Goal: Transaction & Acquisition: Book appointment/travel/reservation

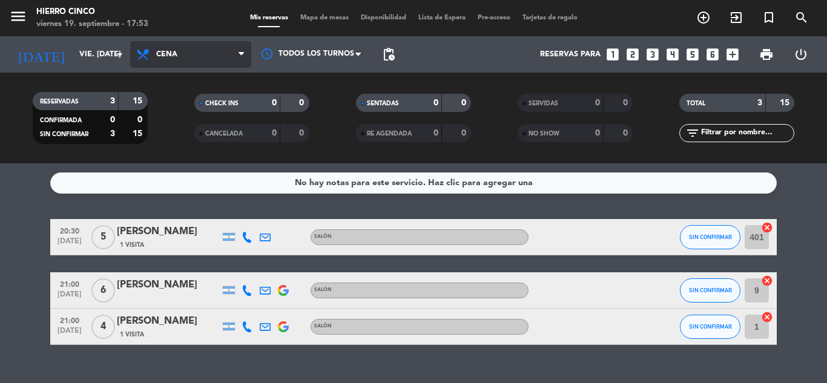
click at [143, 48] on icon at bounding box center [145, 54] width 18 height 15
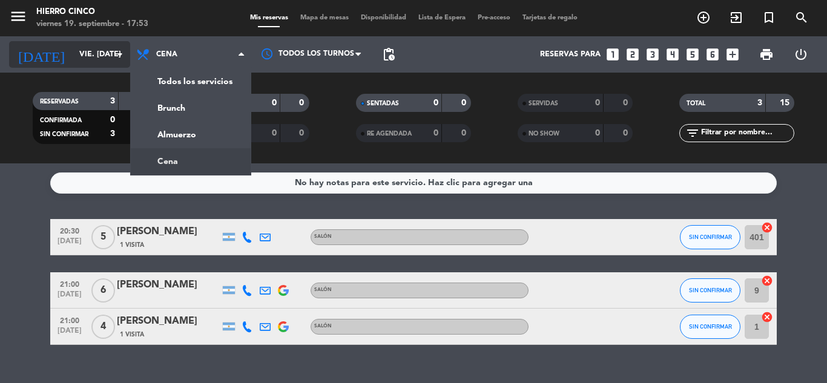
click at [101, 49] on input "vie. [DATE]" at bounding box center [124, 54] width 102 height 21
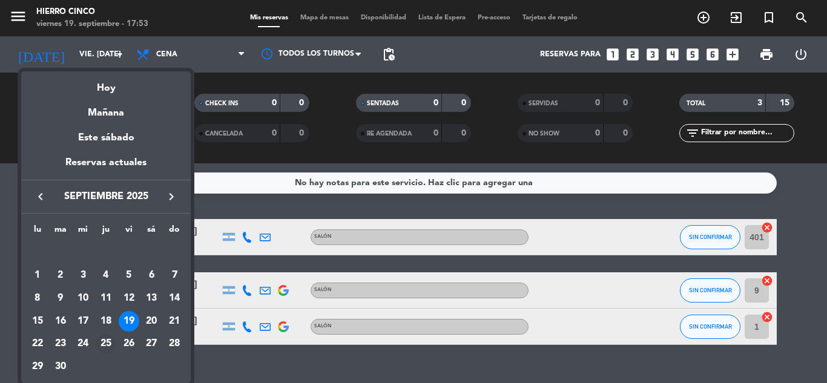
click at [104, 343] on div "25" at bounding box center [106, 344] width 21 height 21
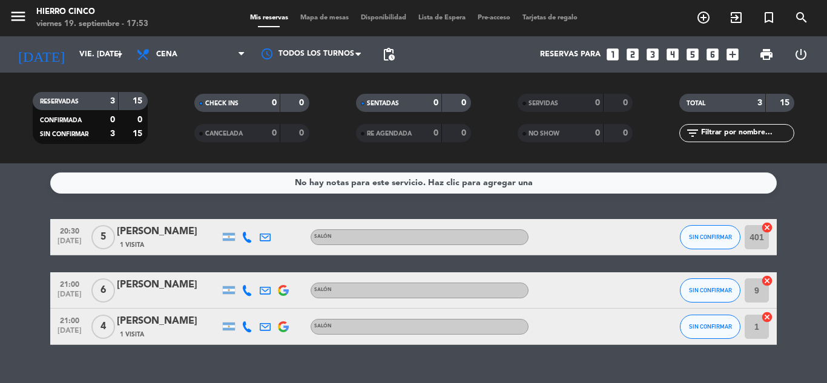
type input "[DEMOGRAPHIC_DATA] [DATE]"
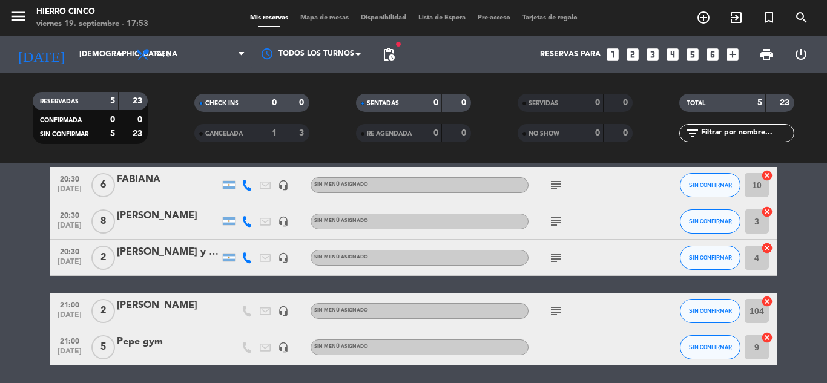
drag, startPoint x: 55, startPoint y: 259, endPoint x: 65, endPoint y: 326, distance: 67.5
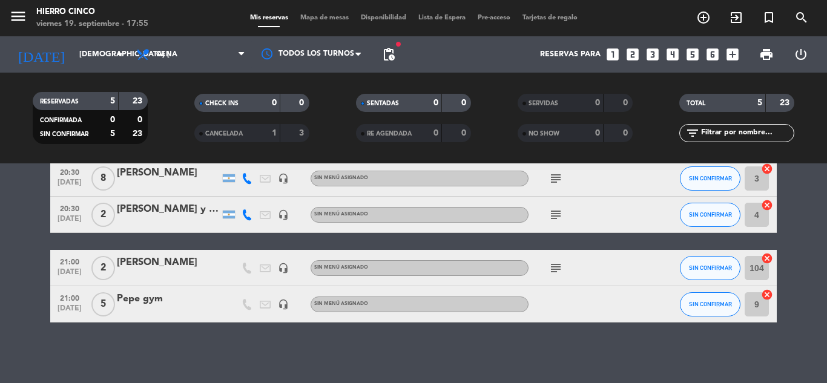
click at [330, 21] on span "Mapa de mesas" at bounding box center [324, 18] width 61 height 7
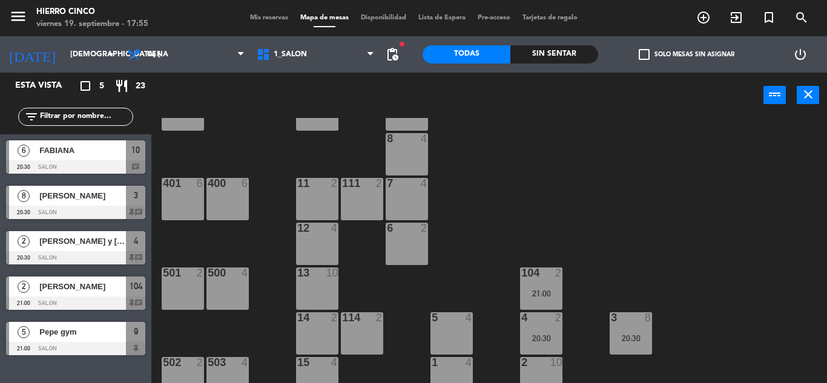
drag, startPoint x: 570, startPoint y: 237, endPoint x: 584, endPoint y: 314, distance: 78.9
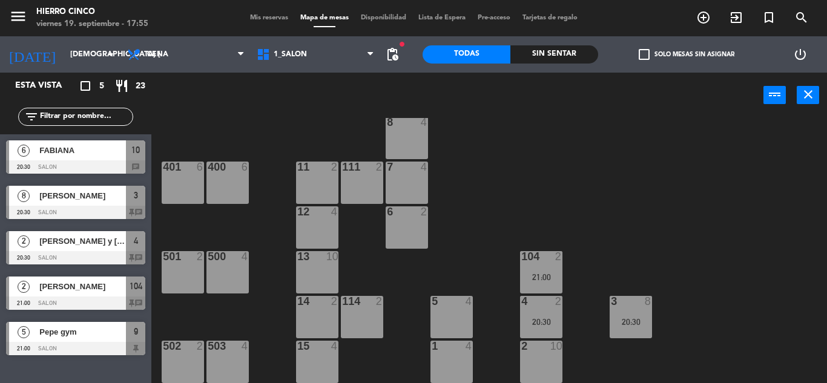
click at [626, 352] on div "402 6 9 5 21:00 10 6 20:30 8 4 401 6 400 6 7 4 11 2 111 2 6 2 12 4 13 10 500 4 …" at bounding box center [493, 250] width 667 height 265
click at [640, 325] on div "20:30" at bounding box center [631, 322] width 42 height 8
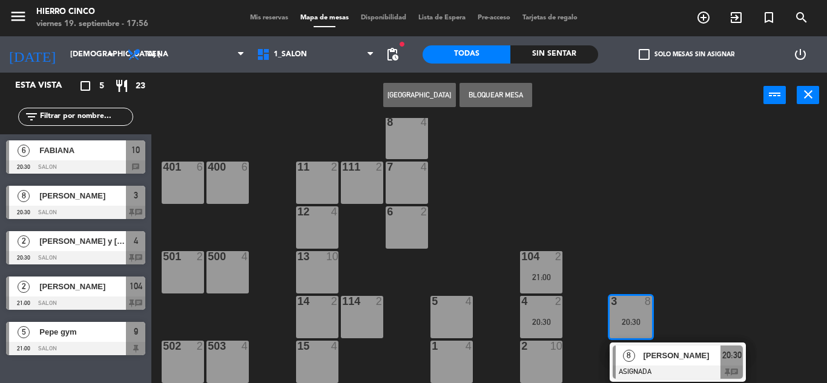
click at [685, 276] on div "402 6 9 5 21:00 10 6 20:30 8 4 401 6 400 6 7 4 11 2 111 2 6 2 12 4 13 10 500 4 …" at bounding box center [493, 250] width 667 height 265
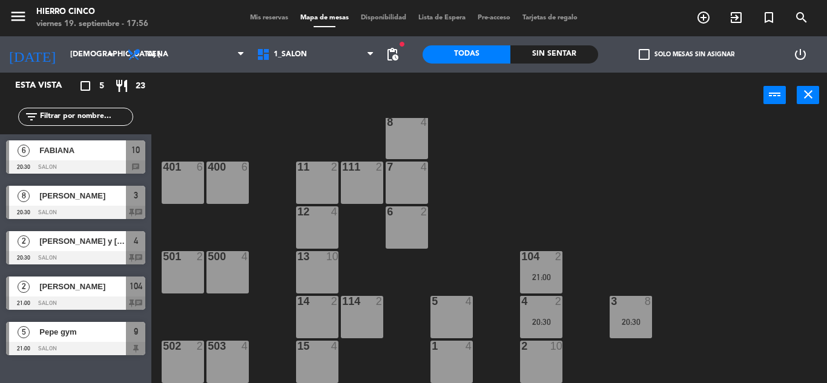
click at [628, 325] on div "20:30" at bounding box center [631, 322] width 42 height 8
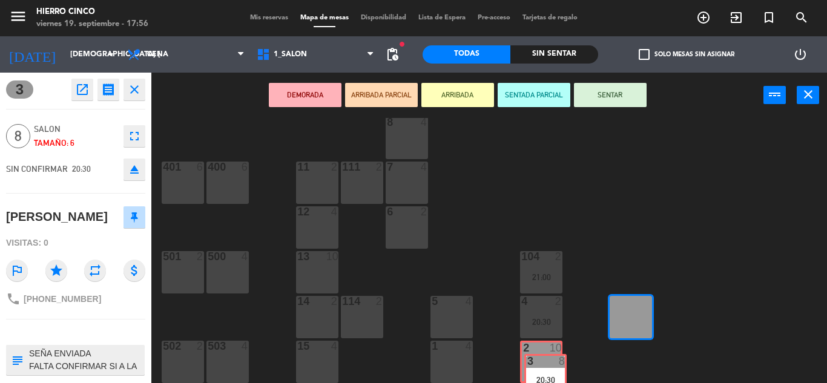
scroll to position [70, 0]
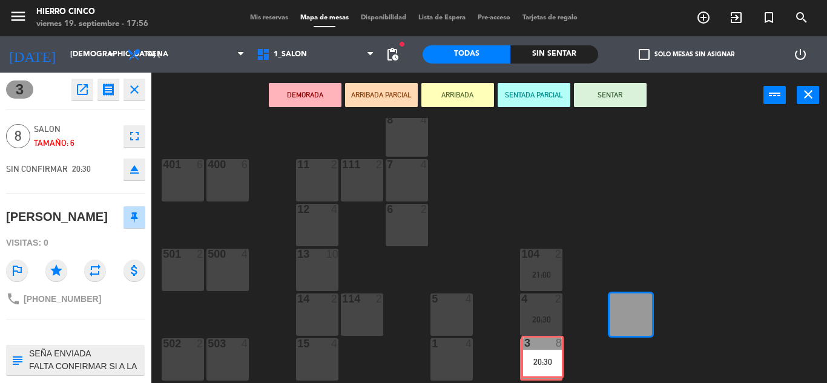
drag, startPoint x: 633, startPoint y: 314, endPoint x: 545, endPoint y: 354, distance: 97.0
click at [545, 354] on div "402 6 9 5 21:00 10 6 20:30 8 4 401 6 400 6 7 4 11 2 111 2 6 2 12 4 13 10 500 4 …" at bounding box center [493, 250] width 667 height 265
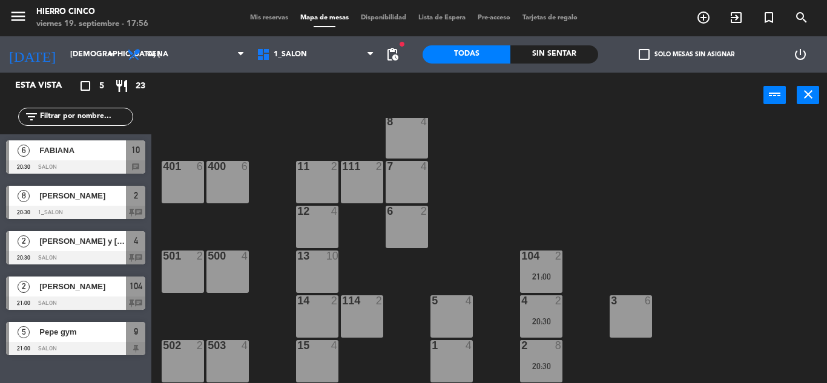
click at [544, 359] on div "2 8 20:30" at bounding box center [541, 361] width 42 height 42
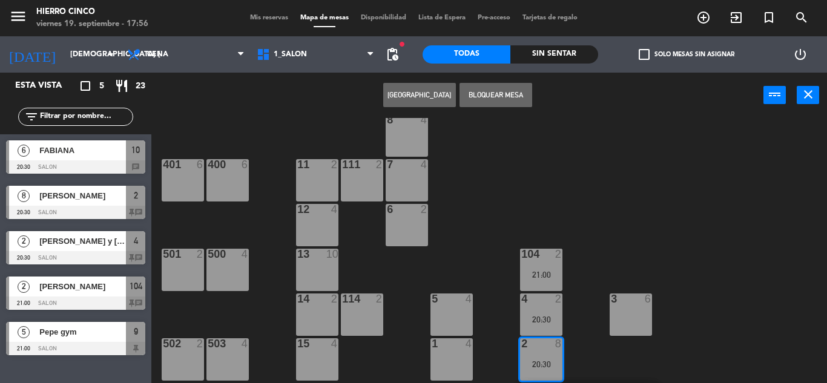
click at [598, 356] on div "402 6 9 5 21:00 10 6 20:30 8 4 401 6 400 6 7 4 11 2 111 2 6 2 12 4 13 10 500 4 …" at bounding box center [493, 250] width 667 height 265
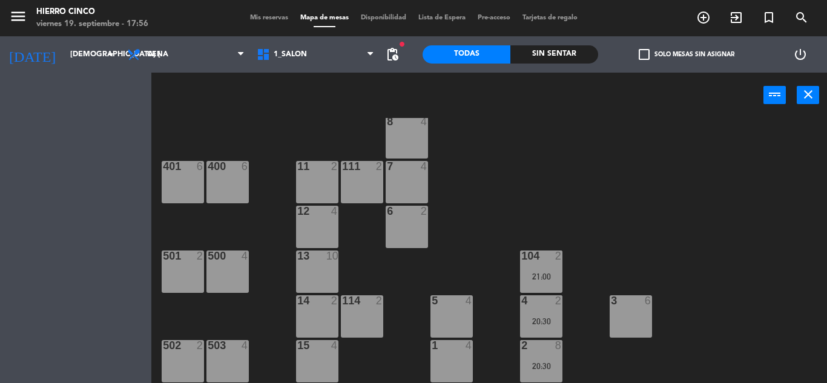
scroll to position [68, 0]
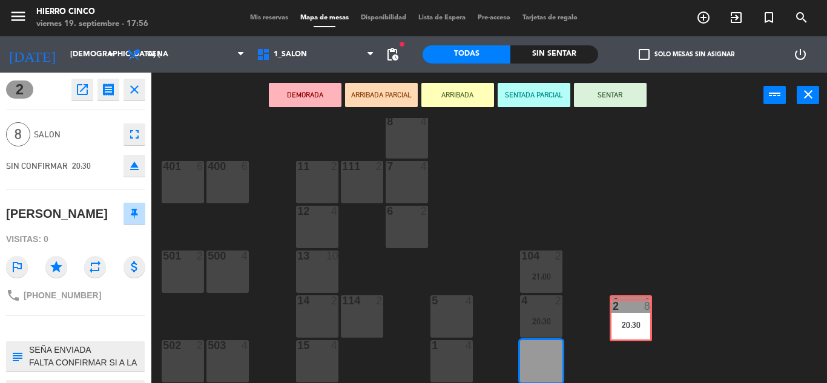
drag, startPoint x: 551, startPoint y: 368, endPoint x: 641, endPoint y: 327, distance: 98.6
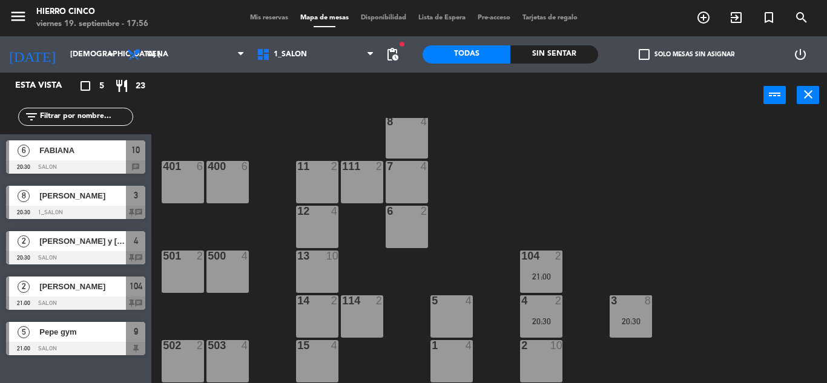
click at [641, 327] on div "3 8 20:30" at bounding box center [631, 317] width 42 height 42
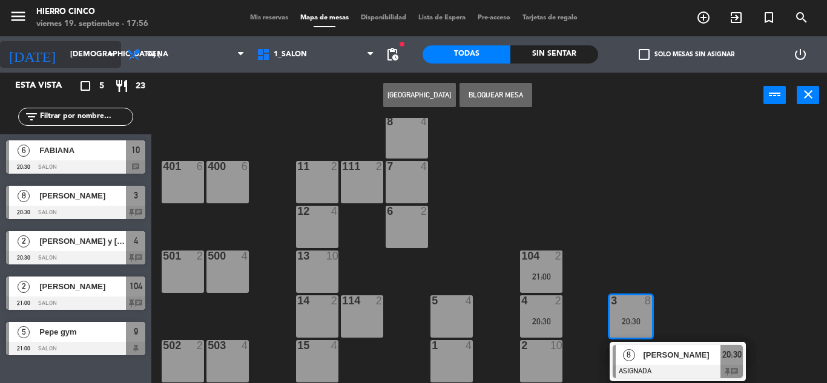
click at [82, 53] on input "[DEMOGRAPHIC_DATA] [DATE]" at bounding box center [115, 54] width 102 height 21
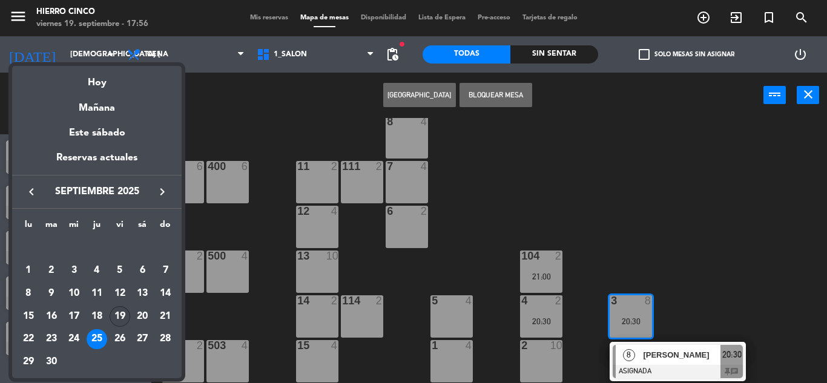
click at [124, 320] on div "19" at bounding box center [120, 316] width 21 height 21
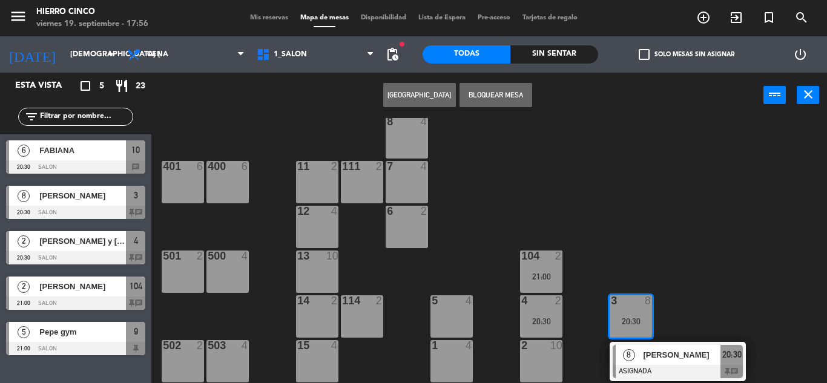
type input "vie. [DATE]"
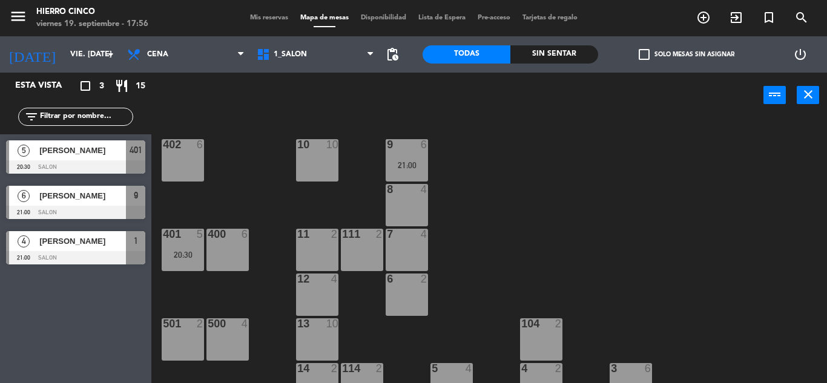
scroll to position [67, 0]
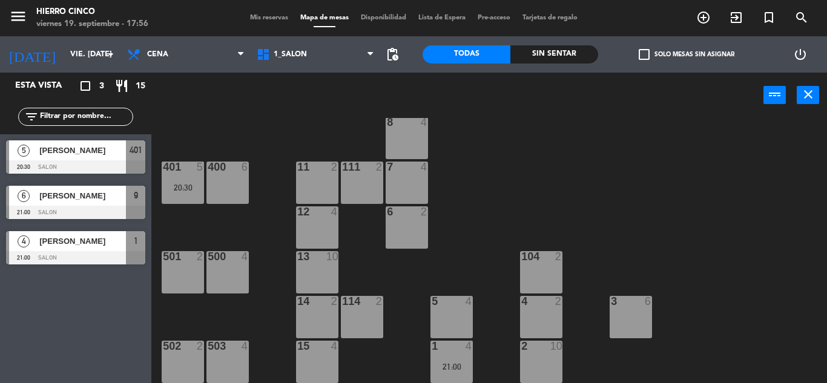
drag, startPoint x: 558, startPoint y: 195, endPoint x: 609, endPoint y: 313, distance: 128.6
click at [623, 311] on div "3 6" at bounding box center [631, 317] width 42 height 42
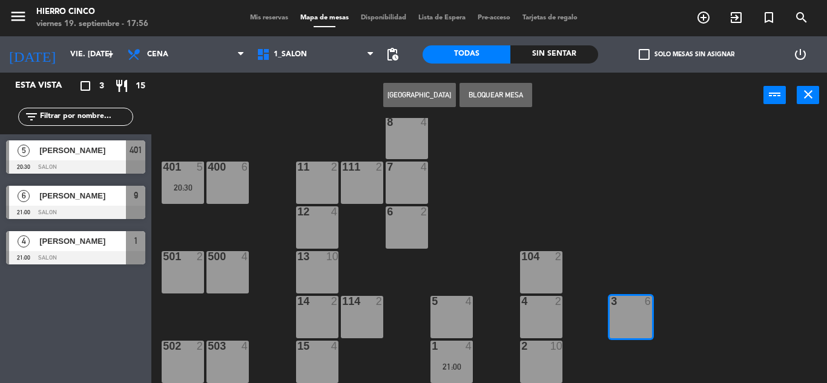
click at [445, 91] on button "[GEOGRAPHIC_DATA]" at bounding box center [419, 95] width 73 height 24
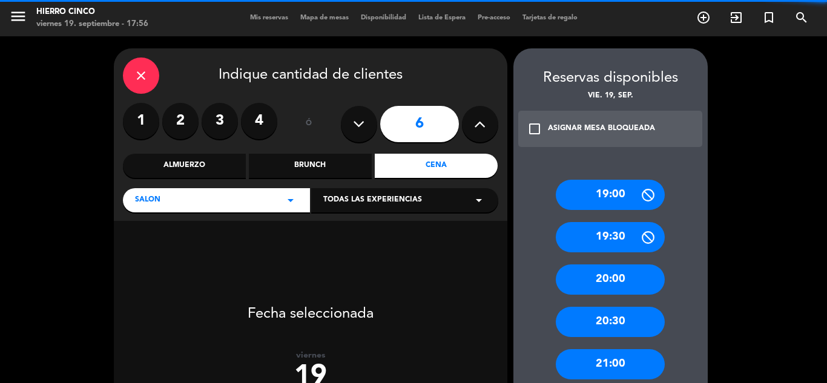
click at [478, 124] on icon at bounding box center [480, 124] width 12 height 18
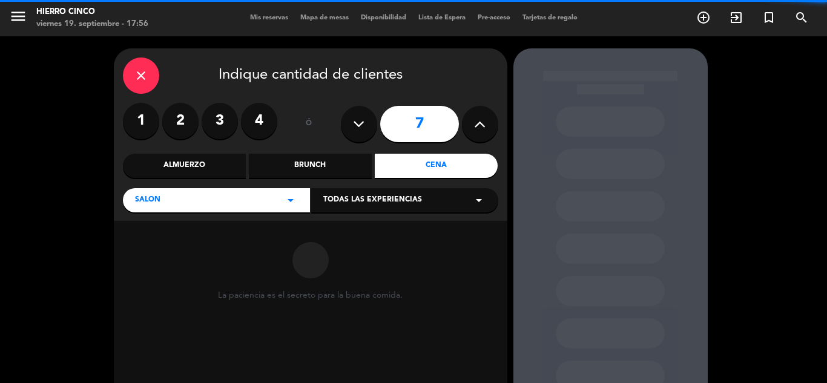
click at [478, 124] on icon at bounding box center [480, 124] width 12 height 18
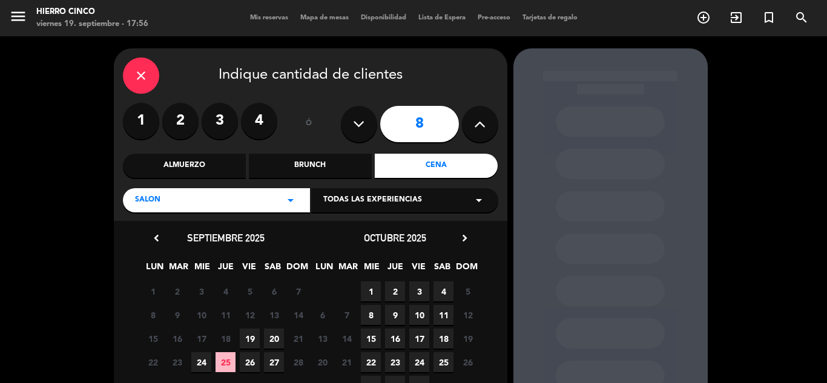
click at [483, 123] on icon at bounding box center [480, 124] width 12 height 18
click at [484, 123] on icon at bounding box center [480, 124] width 12 height 18
type input "10"
click at [247, 333] on span "19" at bounding box center [250, 339] width 20 height 20
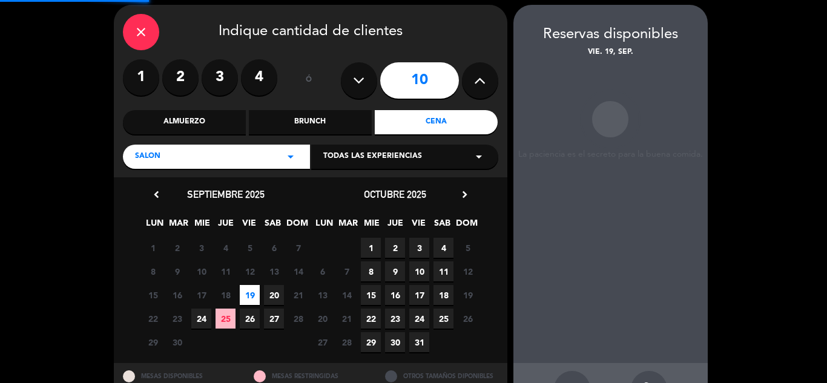
scroll to position [48, 0]
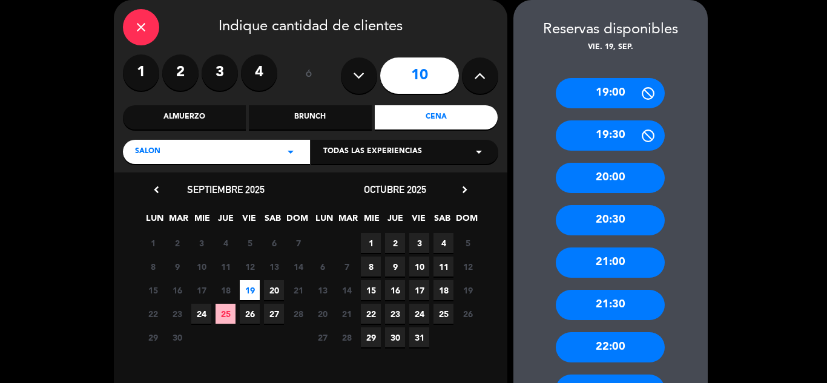
click at [638, 253] on div "21:00" at bounding box center [610, 263] width 109 height 30
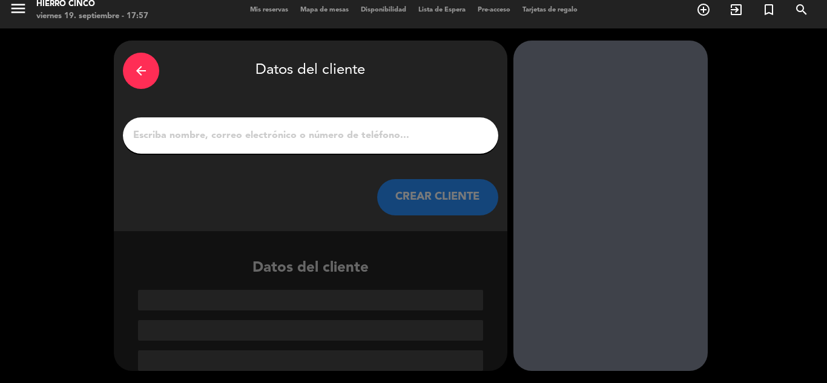
scroll to position [8, 0]
click at [435, 127] on input "1" at bounding box center [310, 135] width 357 height 17
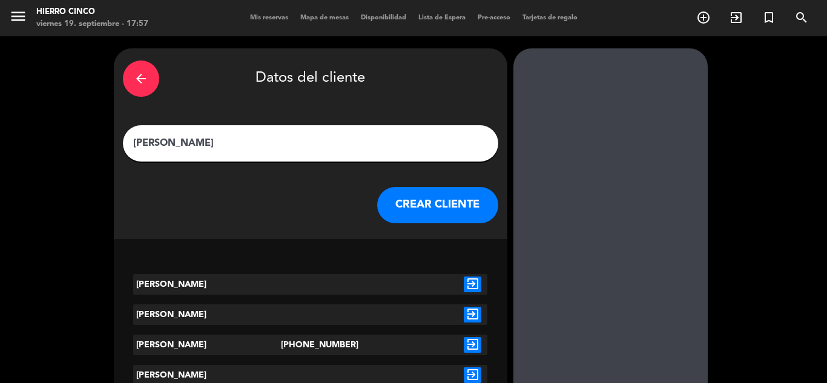
type input "[PERSON_NAME]"
click at [472, 279] on icon "exit_to_app" at bounding box center [473, 285] width 18 height 16
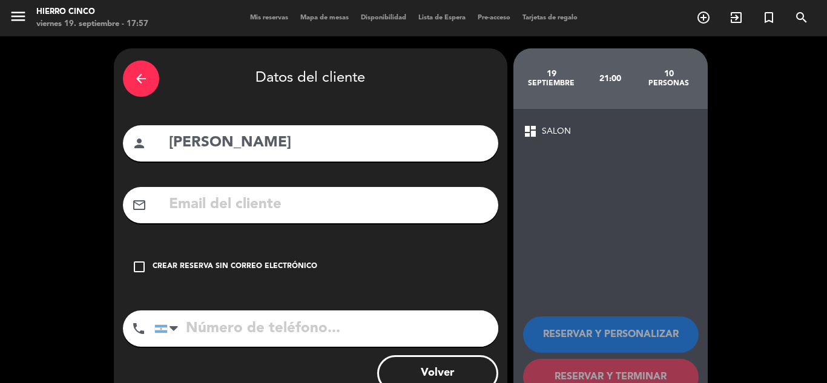
click at [319, 271] on div "check_box_outline_blank Crear reserva sin correo electrónico" at bounding box center [310, 267] width 375 height 36
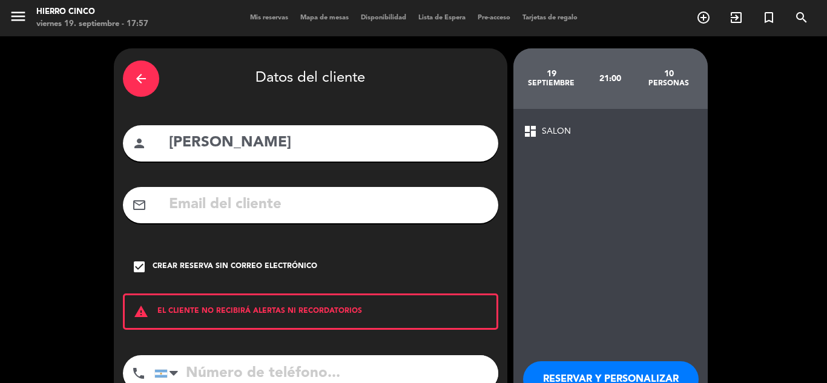
click at [617, 374] on button "RESERVAR Y PERSONALIZAR" at bounding box center [611, 380] width 176 height 36
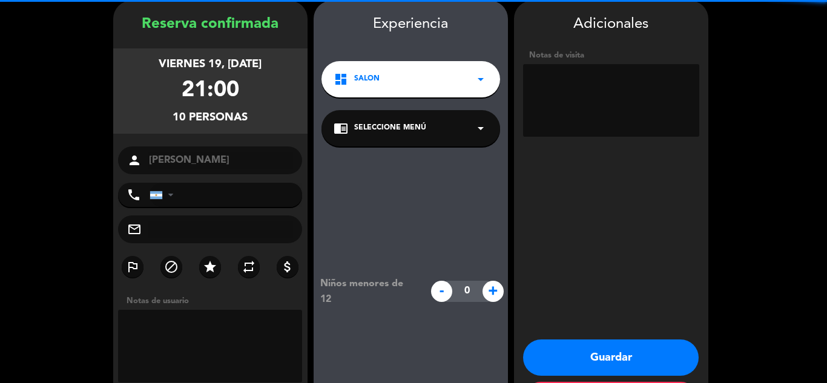
drag, startPoint x: 618, startPoint y: 176, endPoint x: 598, endPoint y: 103, distance: 76.1
click at [598, 102] on textarea at bounding box center [611, 100] width 176 height 73
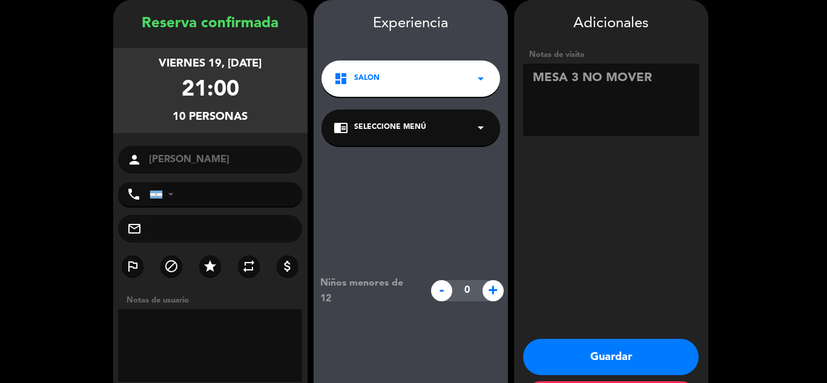
scroll to position [101, 0]
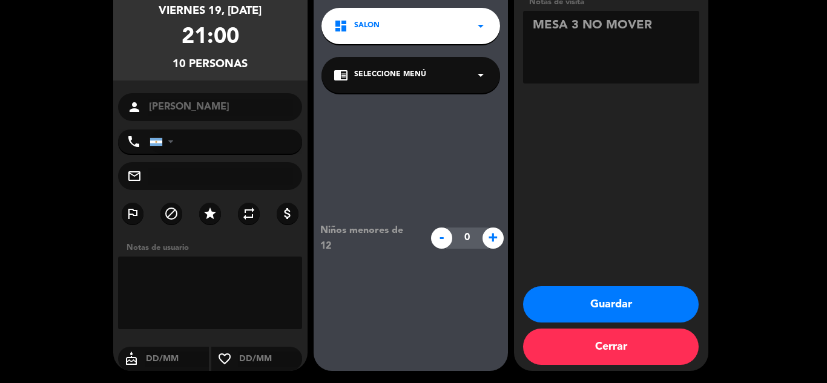
drag, startPoint x: 604, startPoint y: 105, endPoint x: 629, endPoint y: 252, distance: 148.8
type textarea "MESA 3 NO MOVER"
click at [615, 294] on button "Guardar" at bounding box center [611, 304] width 176 height 36
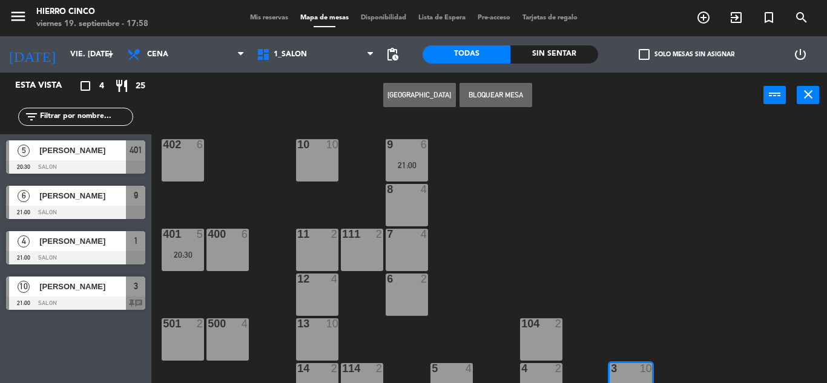
click at [82, 299] on div "10 [PERSON_NAME] 21:00 SALON 3 chat" at bounding box center [75, 293] width 151 height 45
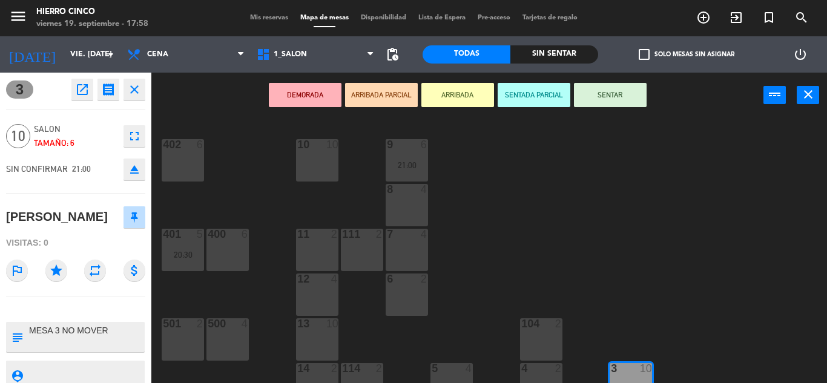
click at [130, 91] on icon "close" at bounding box center [134, 89] width 15 height 15
